Goal: Find specific page/section: Locate a particular part of the current website

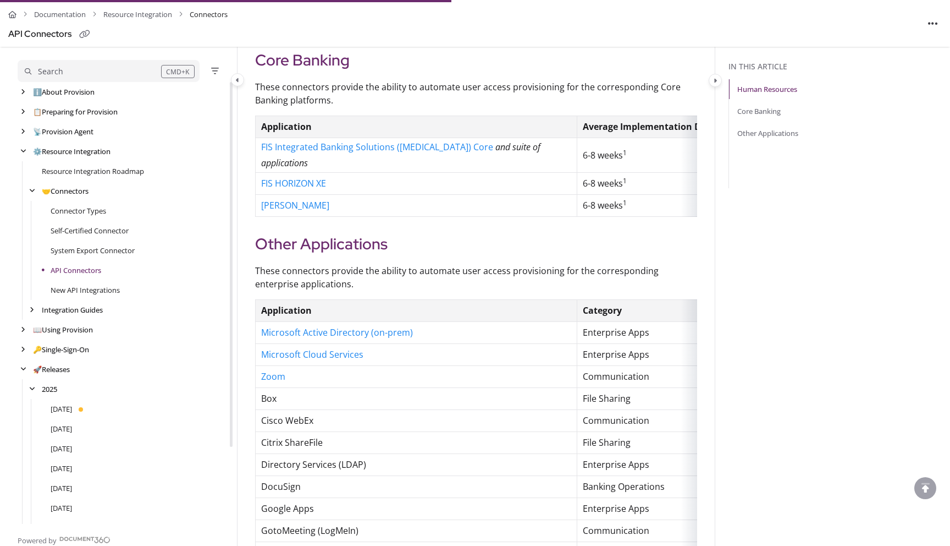
scroll to position [79, 0]
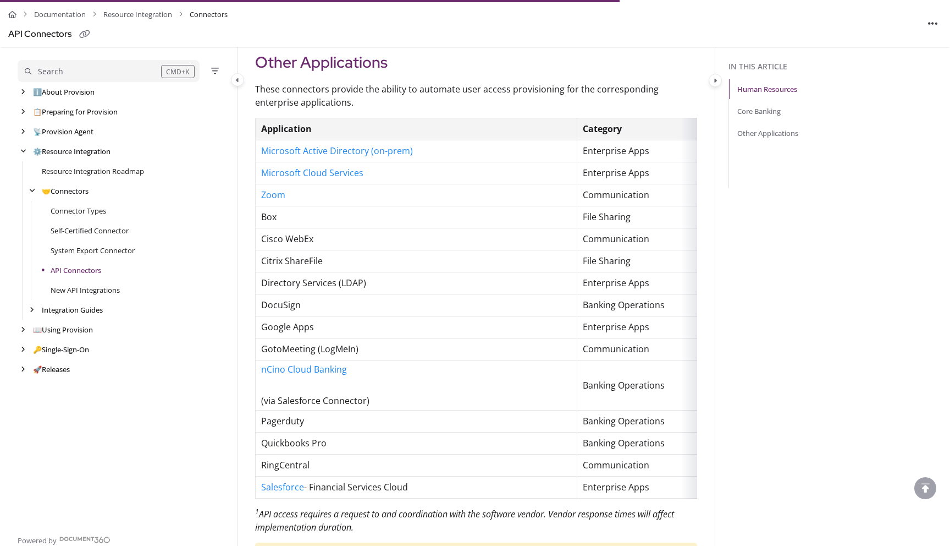
scroll to position [708, 0]
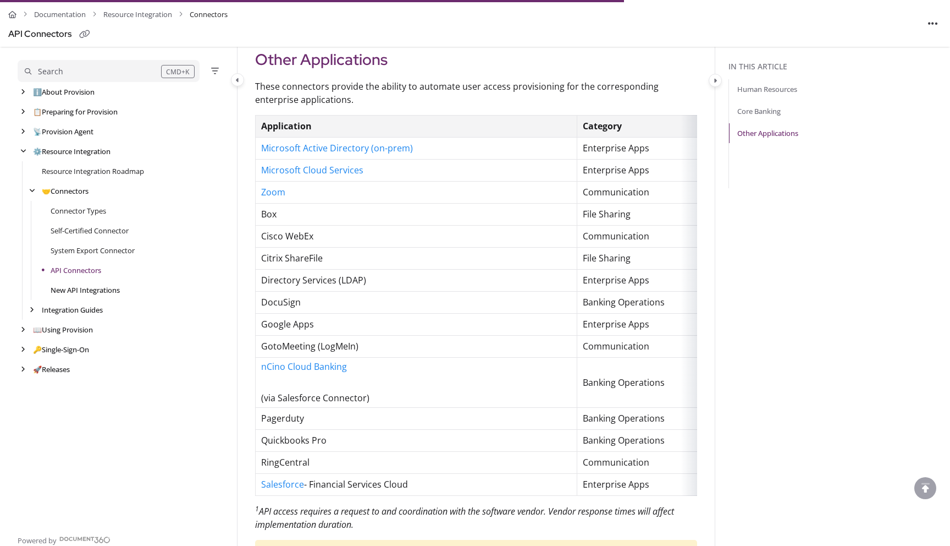
click at [79, 294] on link "New API Integrations" at bounding box center [85, 289] width 69 height 11
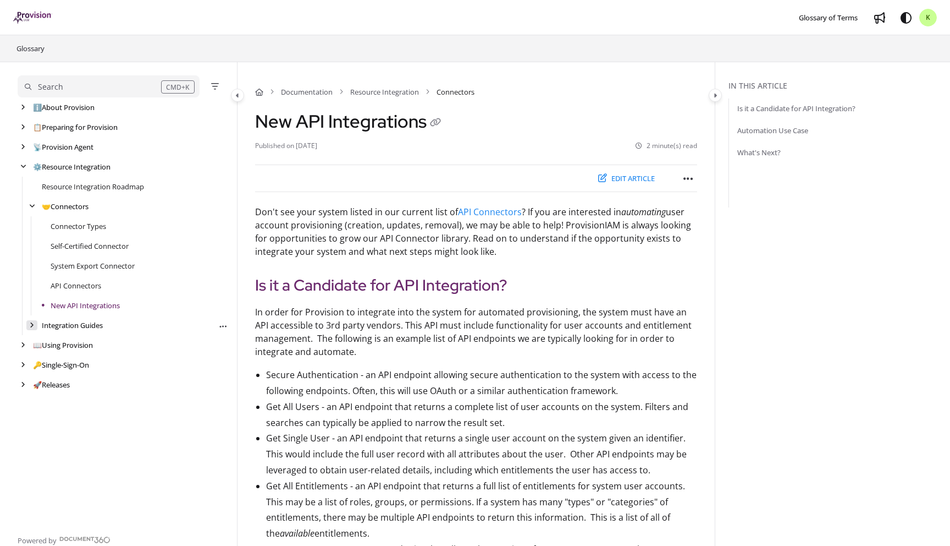
click at [32, 326] on icon "arrow" at bounding box center [32, 325] width 4 height 7
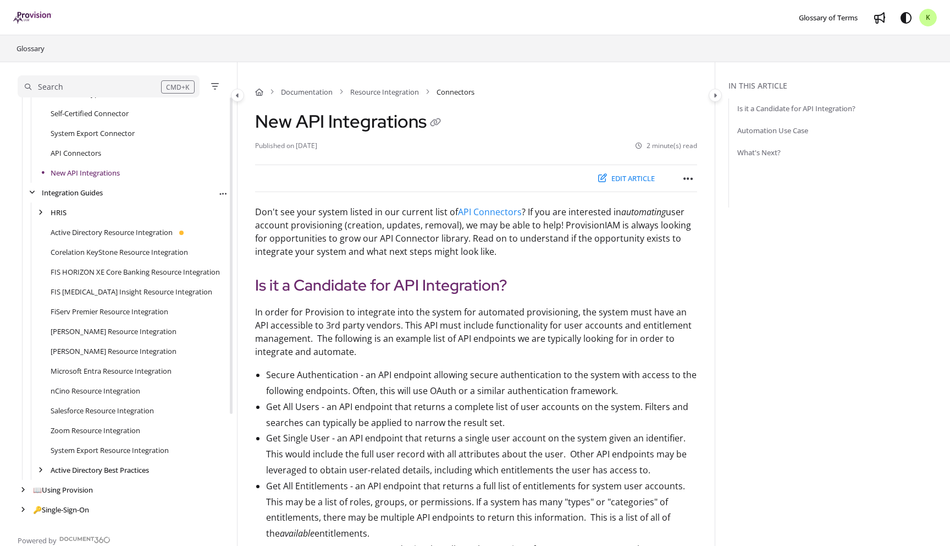
scroll to position [133, 0]
click at [623, 180] on button "Edit article" at bounding box center [626, 178] width 71 height 18
